Goal: Task Accomplishment & Management: Manage account settings

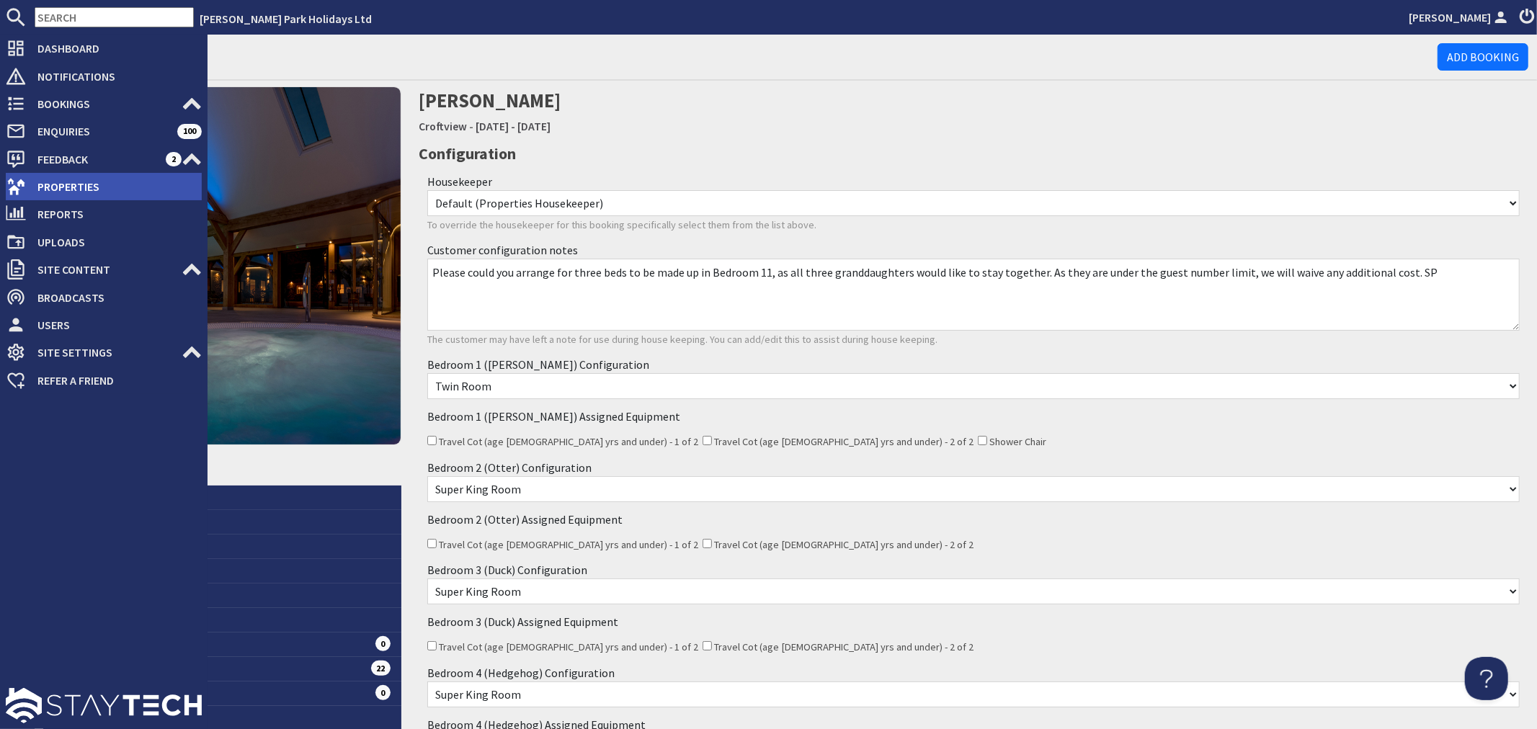
click at [69, 175] on span "Properties" at bounding box center [114, 186] width 176 height 23
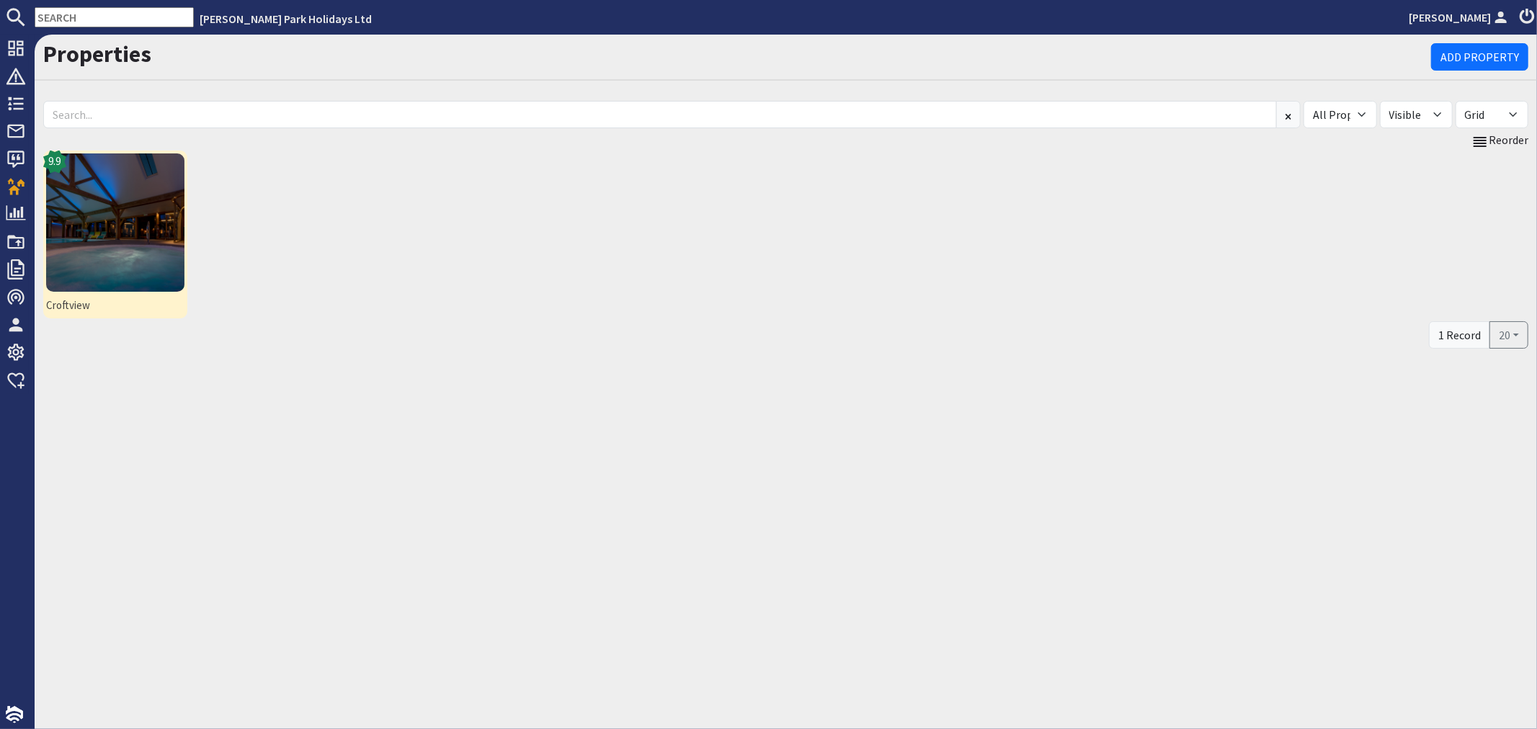
click at [130, 195] on img at bounding box center [115, 222] width 138 height 138
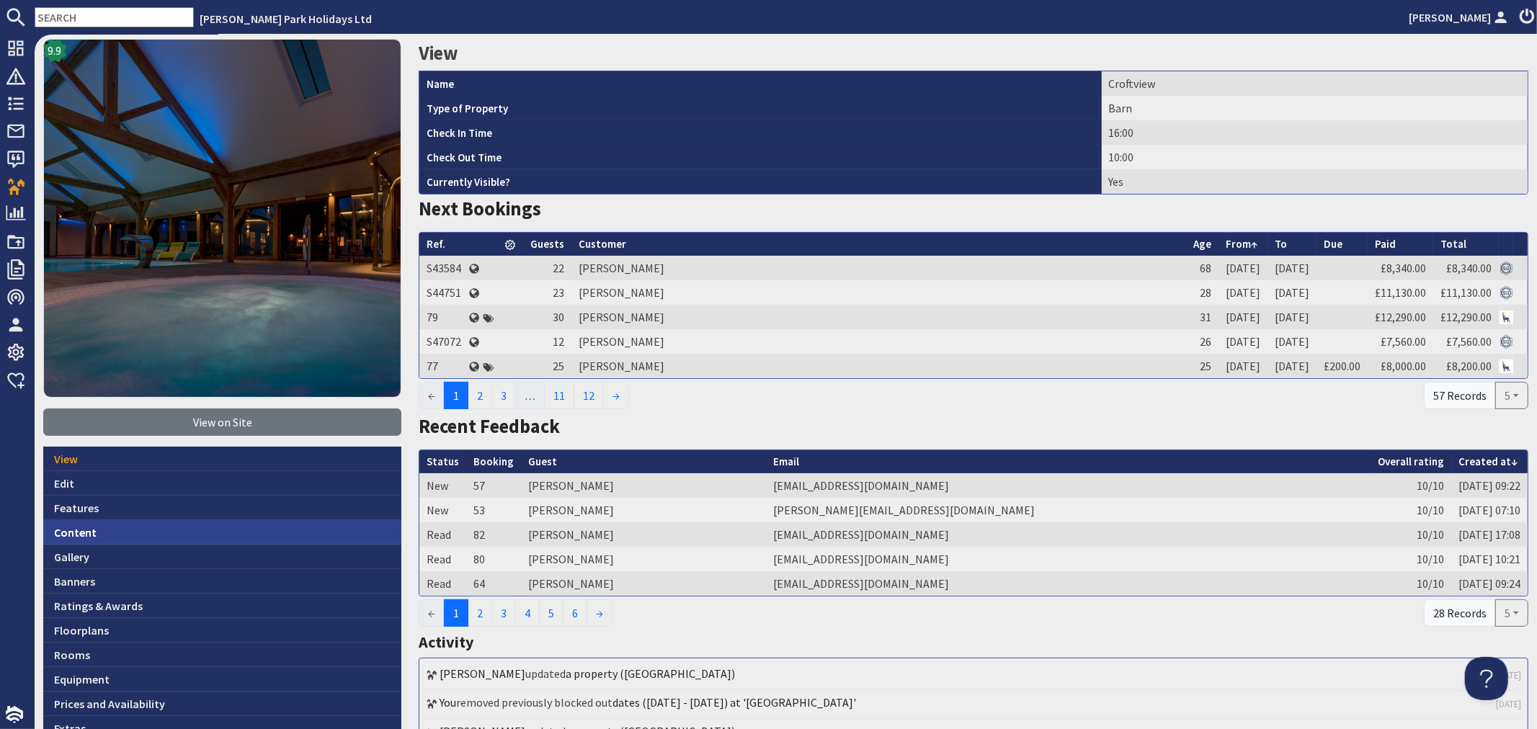
scroll to position [80, 0]
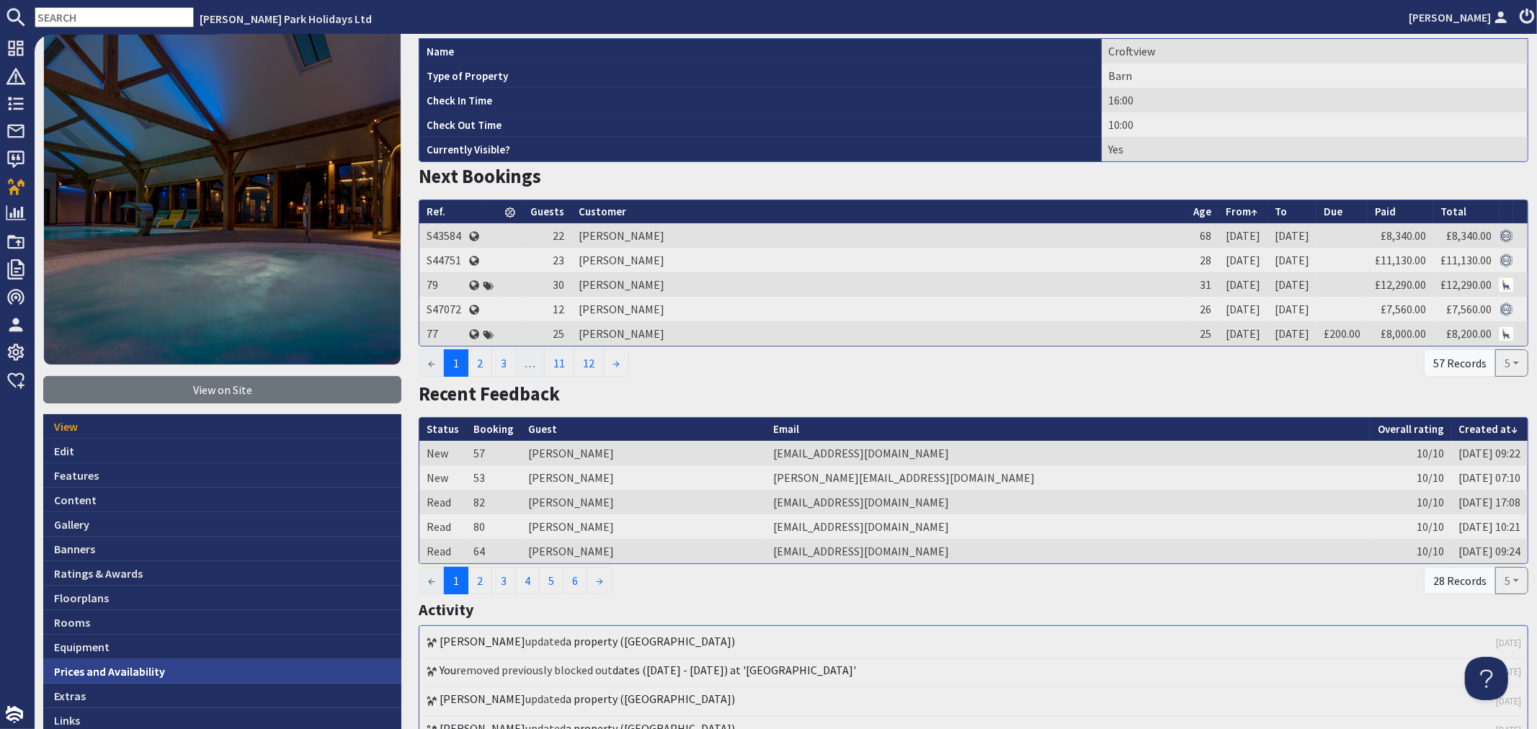
click at [140, 669] on link "Prices and Availability" at bounding box center [222, 671] width 358 height 25
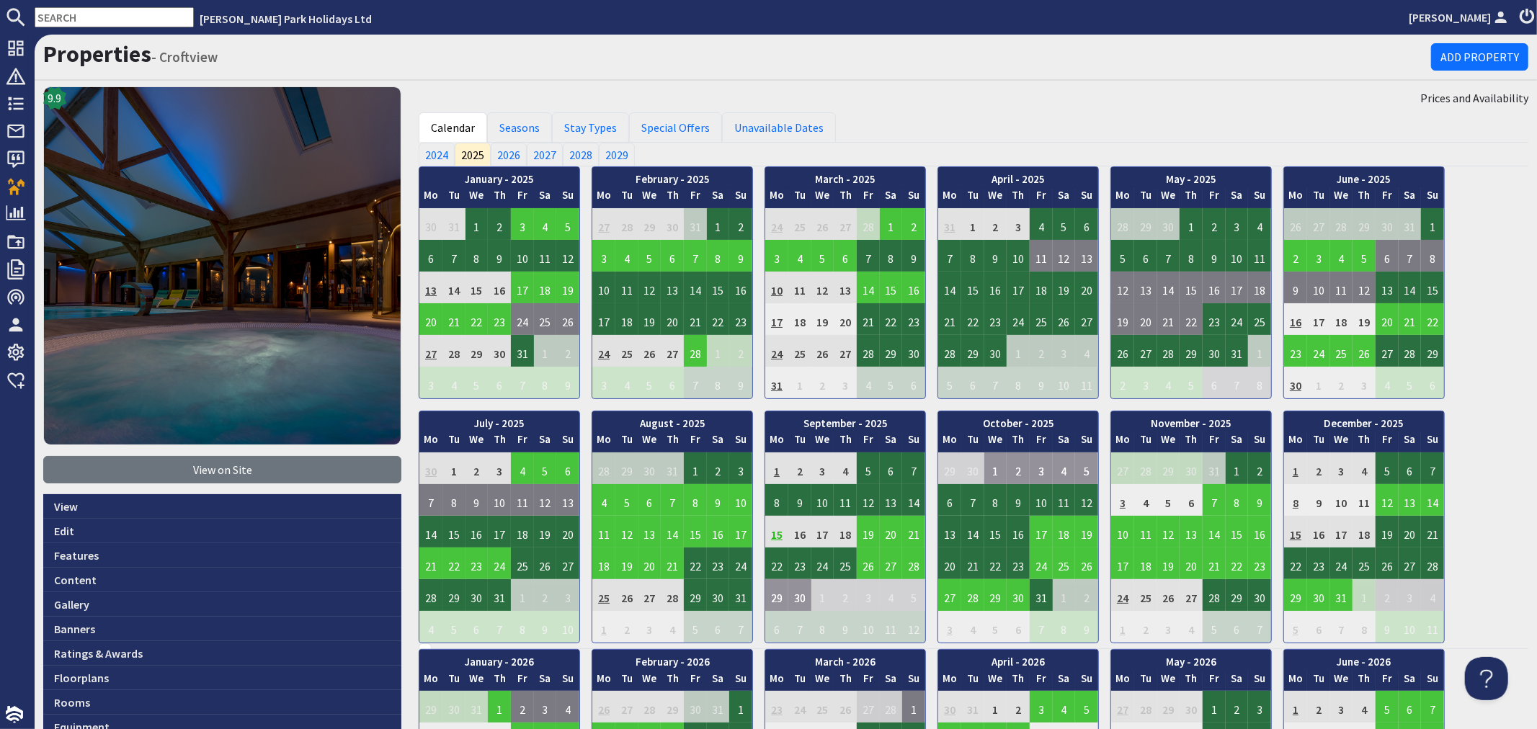
click at [773, 597] on td "29" at bounding box center [776, 595] width 23 height 32
